Goal: Navigation & Orientation: Go to known website

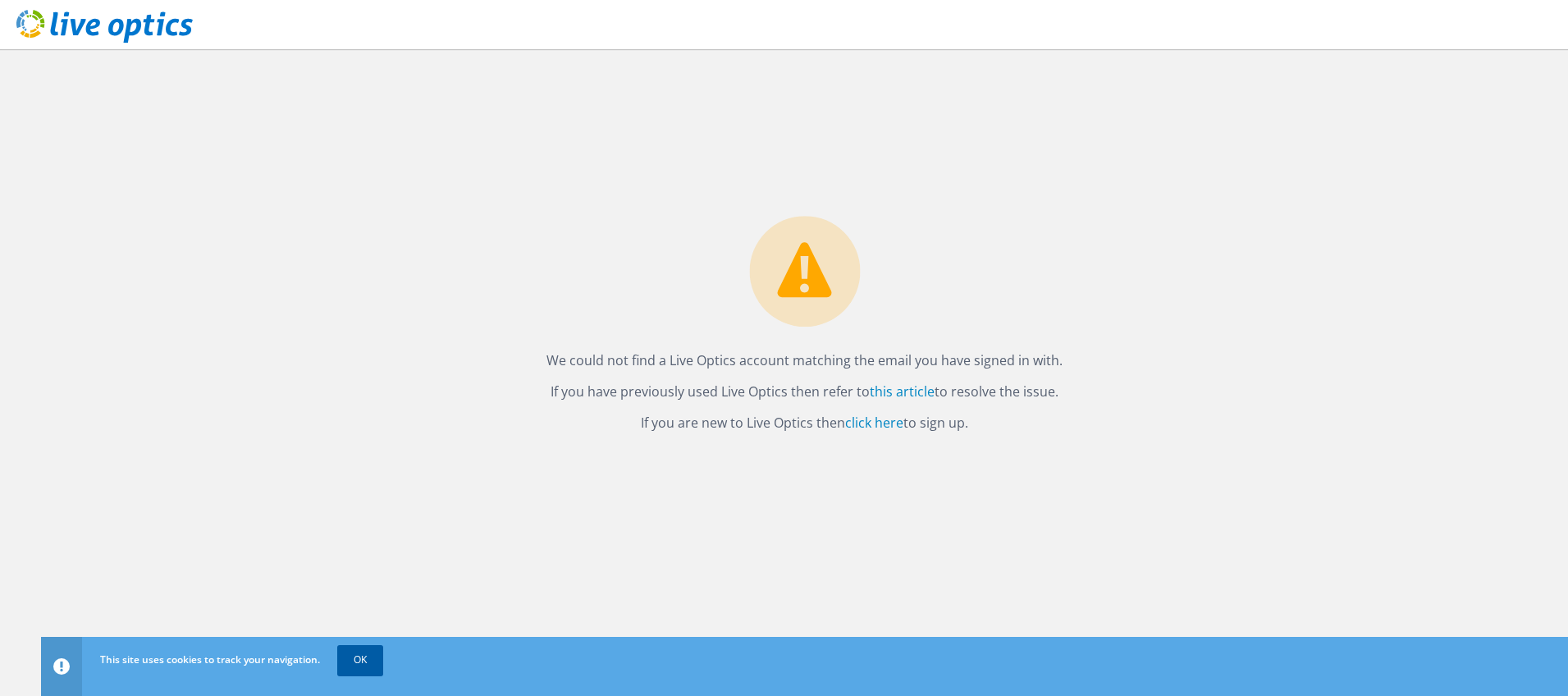
click at [366, 663] on link "OK" at bounding box center [360, 659] width 46 height 30
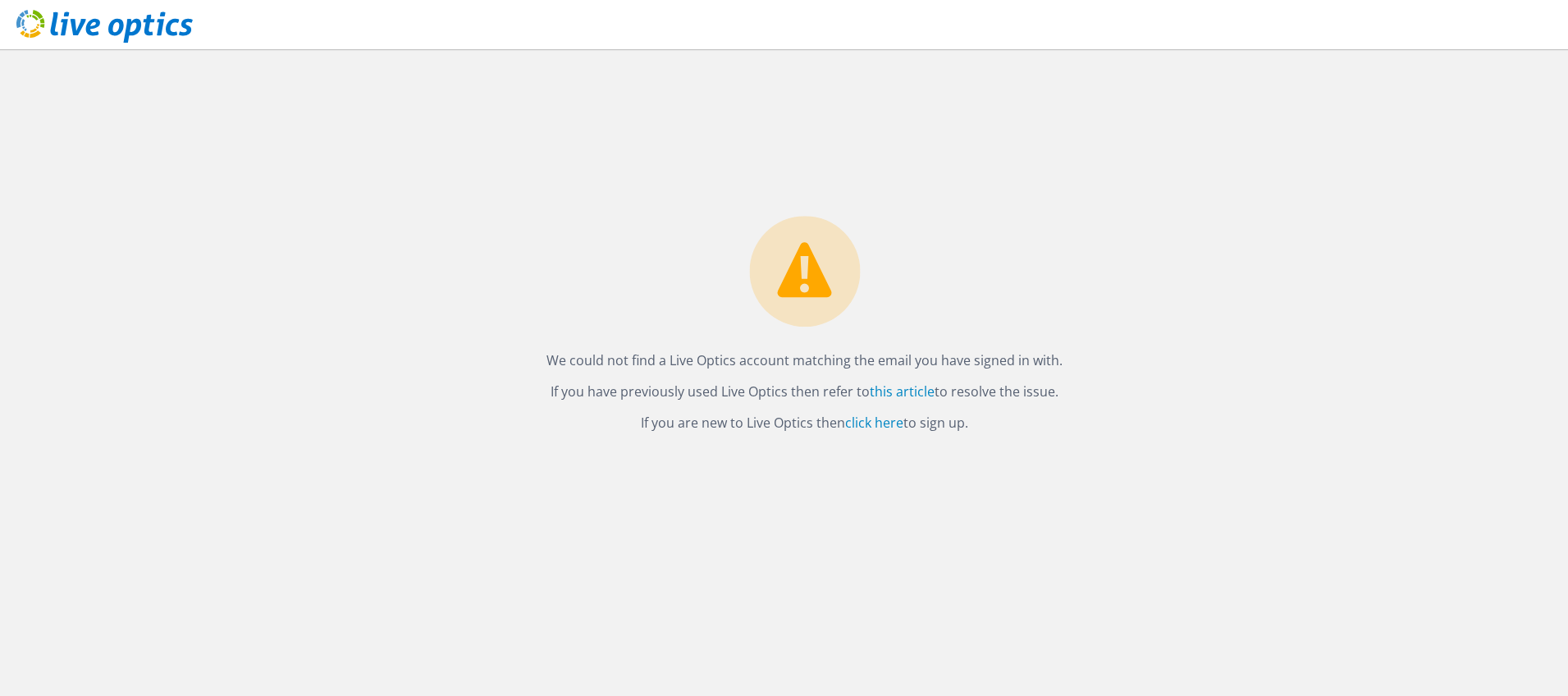
click at [156, 21] on icon at bounding box center [105, 27] width 177 height 34
click at [885, 424] on link "click here" at bounding box center [874, 422] width 59 height 18
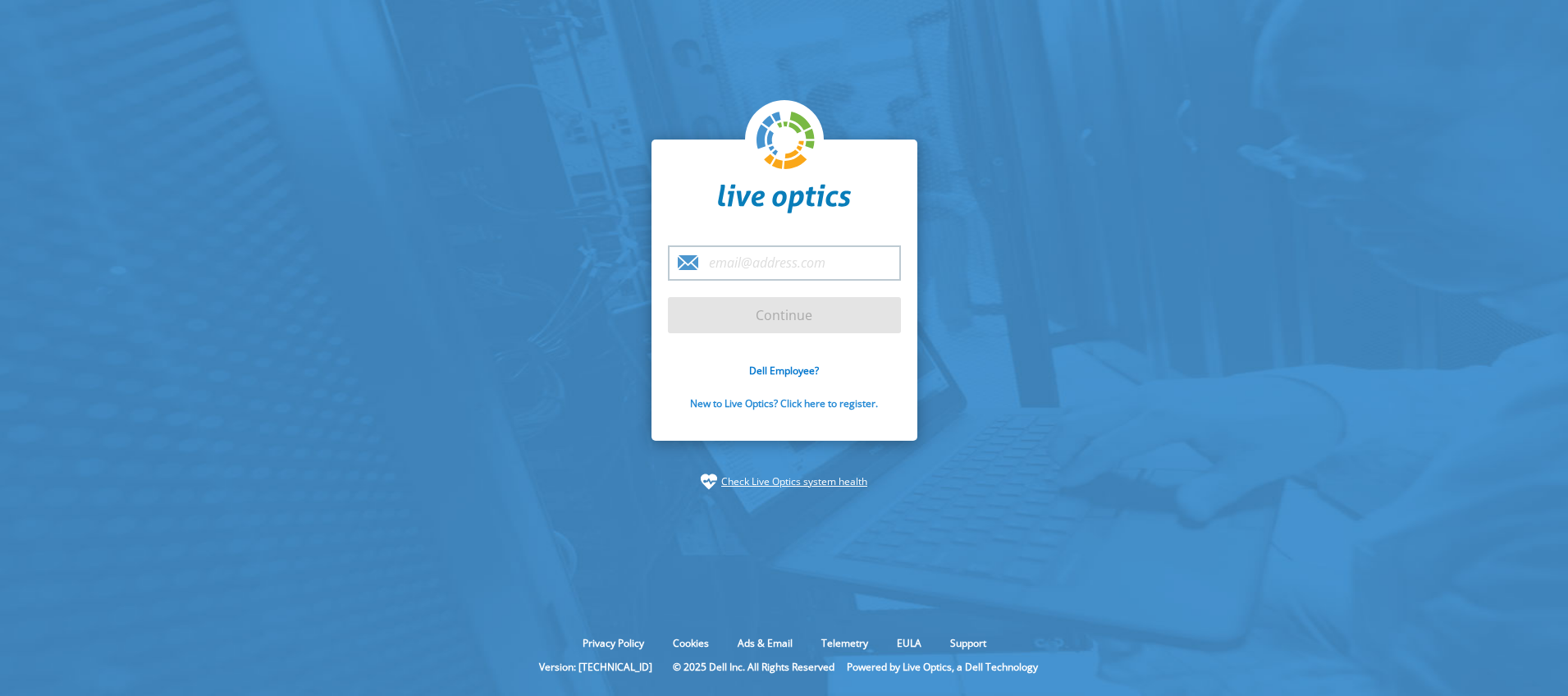
click at [708, 406] on link "New to Live Optics? Click here to register." at bounding box center [784, 403] width 188 height 14
